Goal: Task Accomplishment & Management: Manage account settings

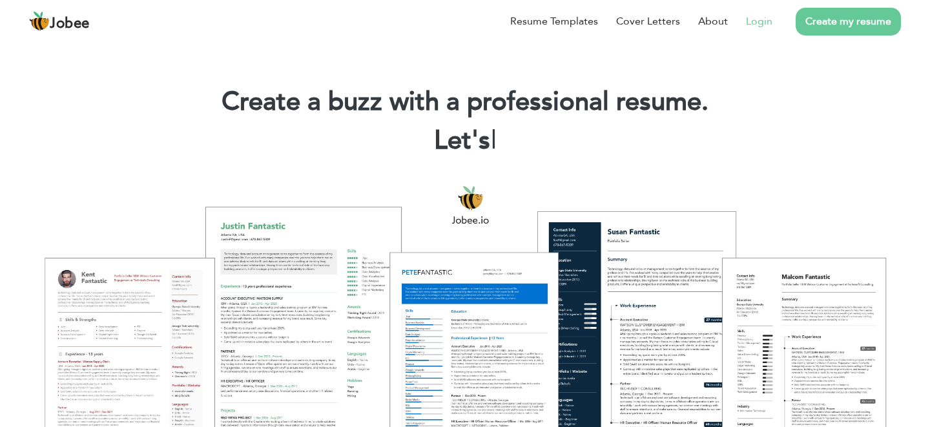
click at [760, 28] on link "Login" at bounding box center [759, 22] width 26 height 16
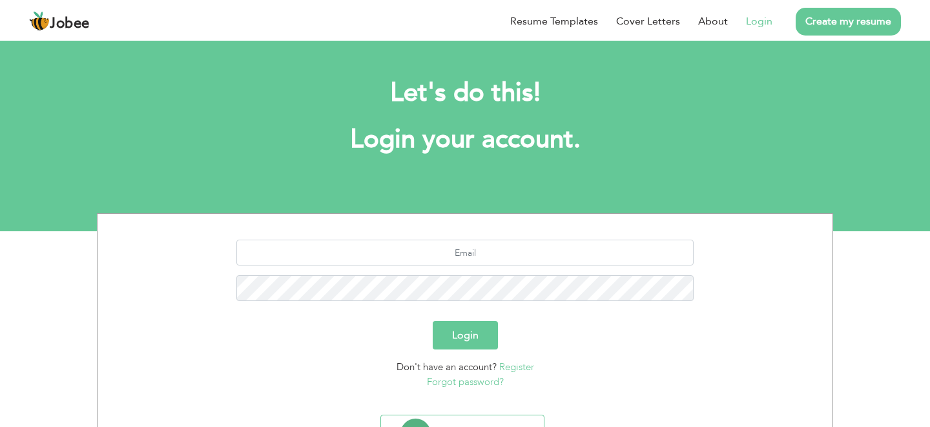
click at [511, 269] on div at bounding box center [465, 275] width 716 height 71
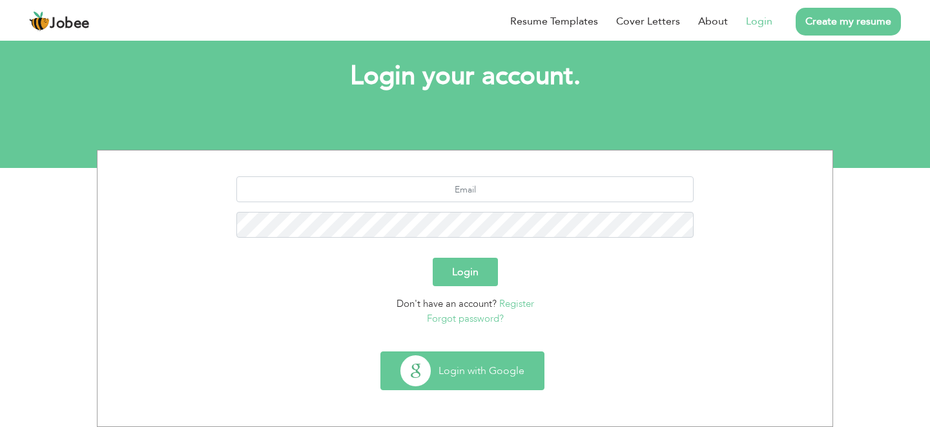
click at [479, 375] on button "Login with Google" at bounding box center [462, 370] width 163 height 37
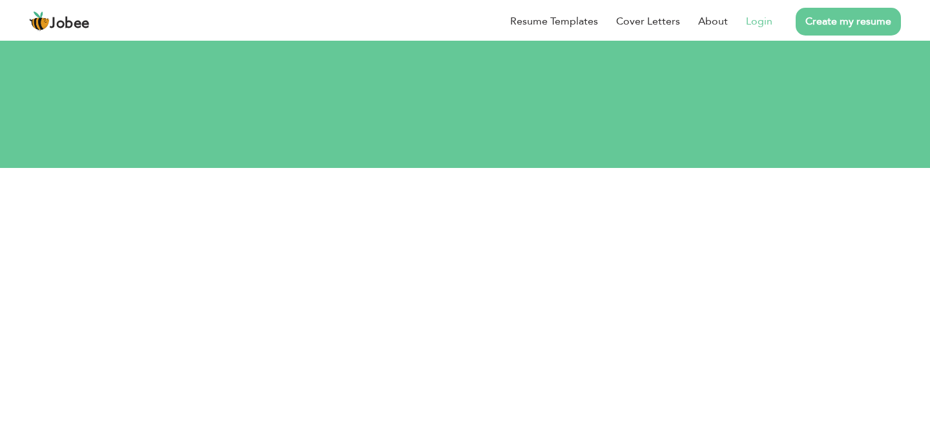
click at [768, 19] on link "Login" at bounding box center [759, 22] width 26 height 16
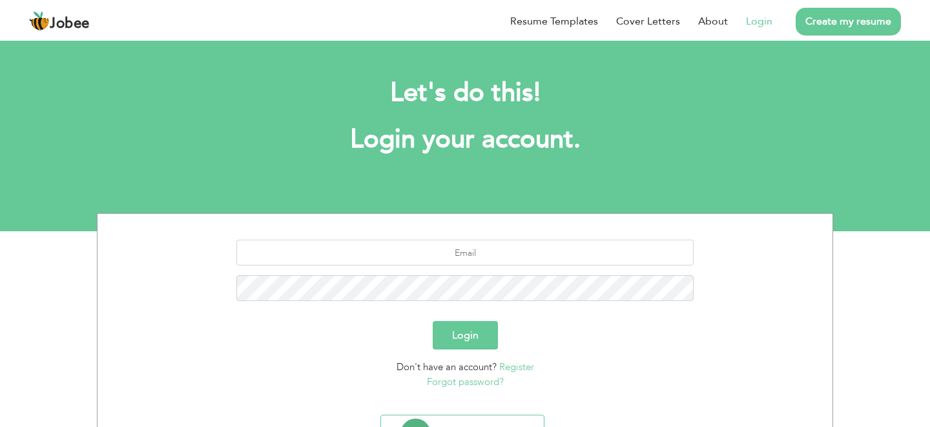
scroll to position [29, 0]
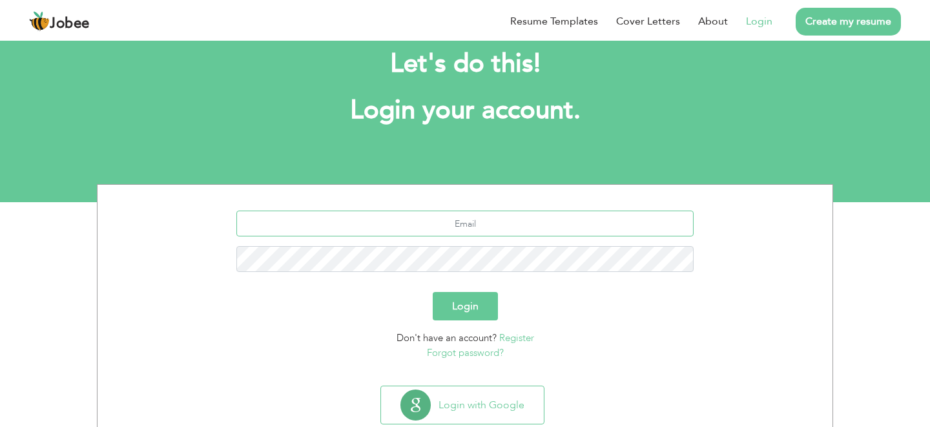
click at [480, 231] on input "text" at bounding box center [465, 224] width 458 height 26
type input "abdullahmughal8477@gmail.com"
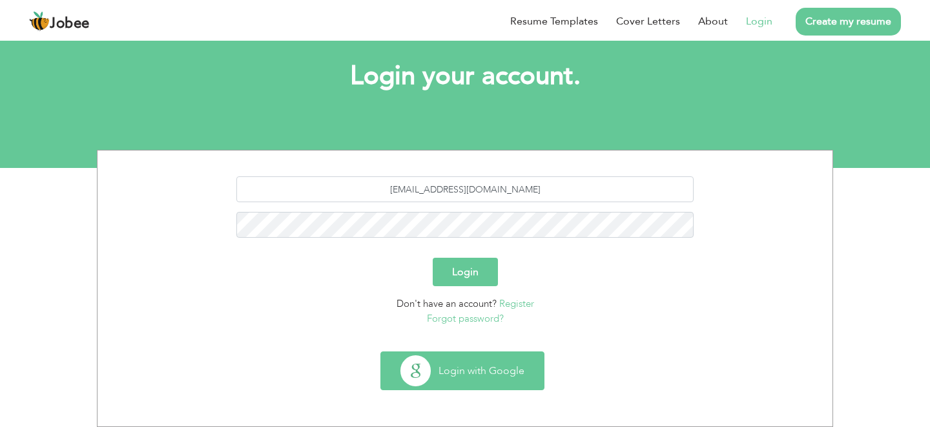
click at [473, 368] on button "Login with Google" at bounding box center [462, 370] width 163 height 37
click at [506, 355] on button "Login with Google" at bounding box center [462, 370] width 163 height 37
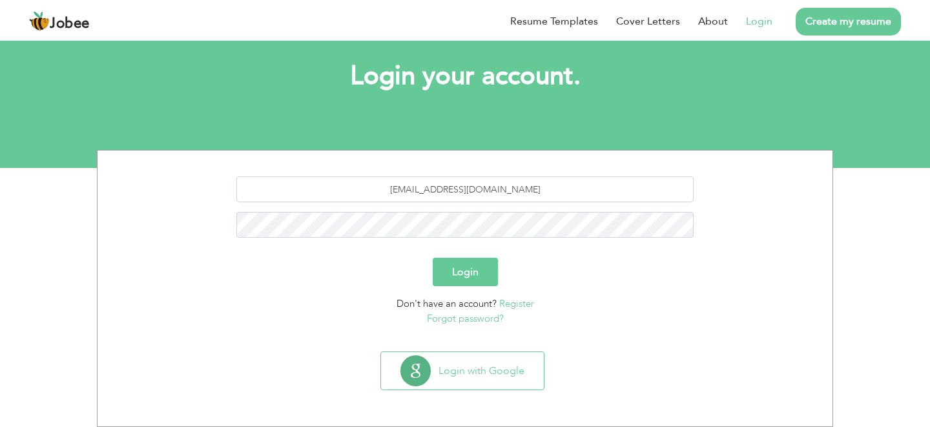
click at [684, 357] on div "Login with Google" at bounding box center [465, 375] width 722 height 49
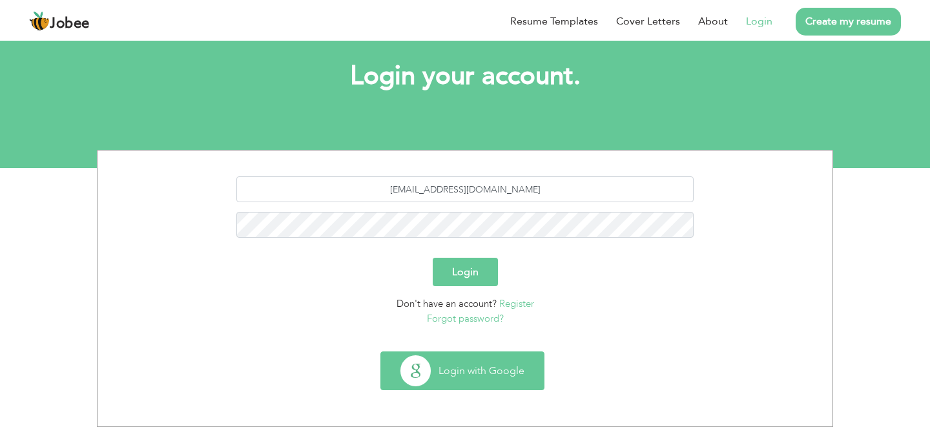
click at [416, 362] on button "Login with Google" at bounding box center [462, 370] width 163 height 37
